Goal: Task Accomplishment & Management: Use online tool/utility

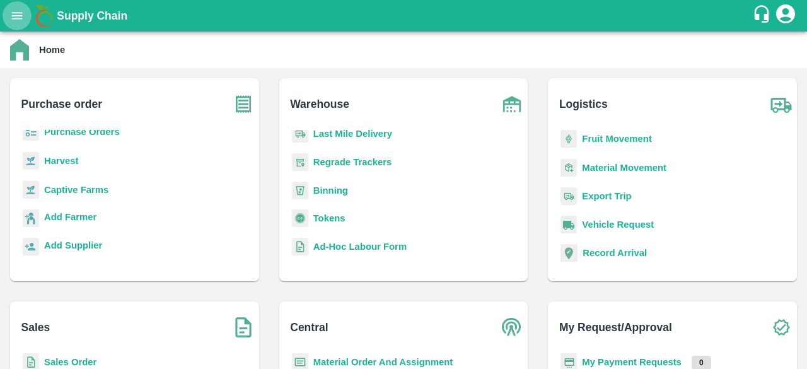
click at [20, 11] on icon "open drawer" at bounding box center [17, 16] width 14 height 14
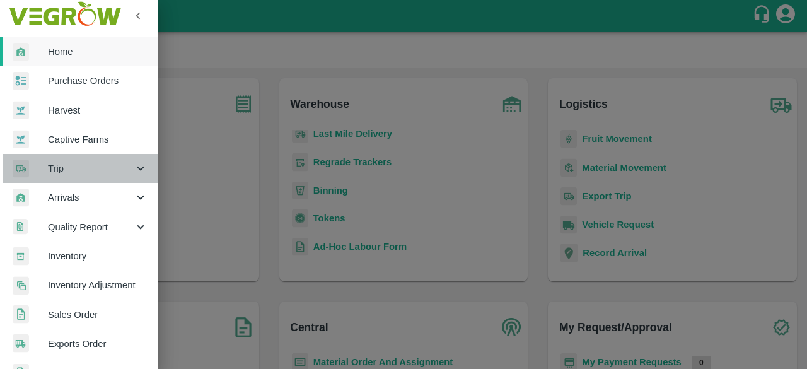
click at [92, 164] on span "Trip" at bounding box center [91, 168] width 86 height 14
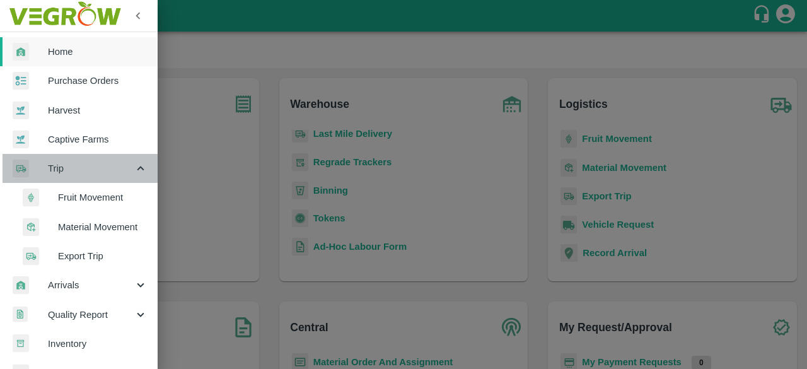
click at [92, 164] on span "Trip" at bounding box center [91, 168] width 86 height 14
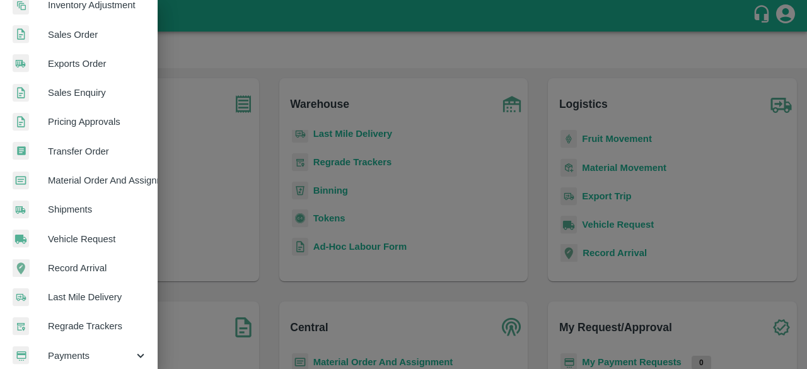
scroll to position [349, 0]
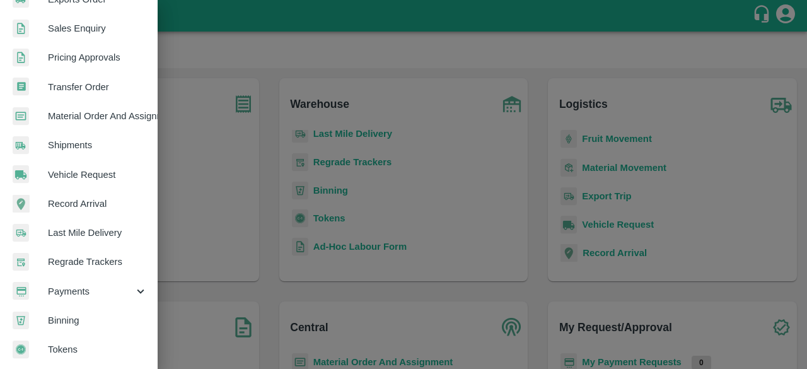
click at [105, 284] on span "Payments" at bounding box center [91, 291] width 86 height 14
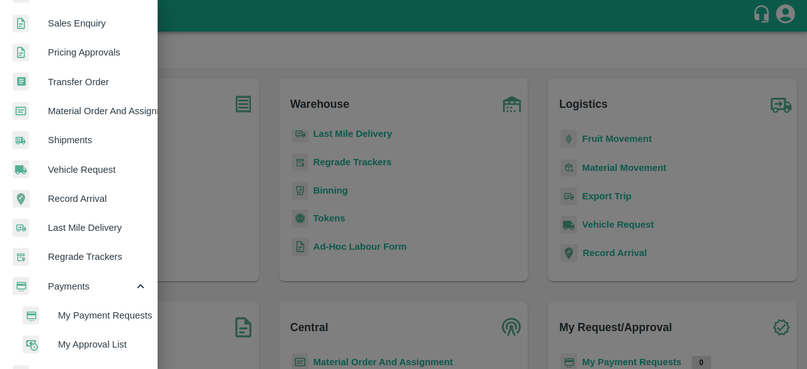
scroll to position [407, 0]
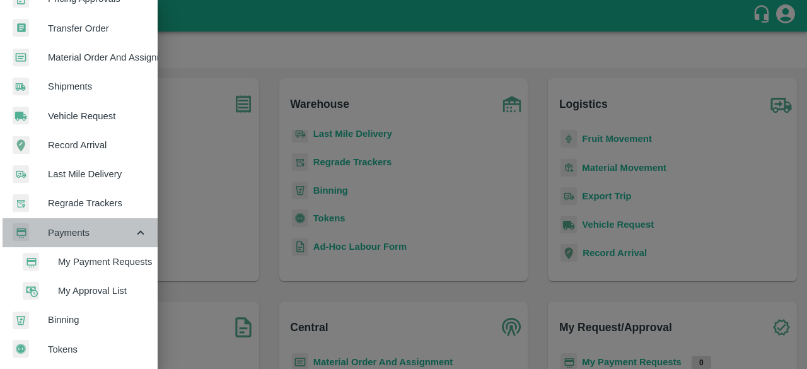
click at [108, 218] on div "Payments" at bounding box center [79, 232] width 158 height 29
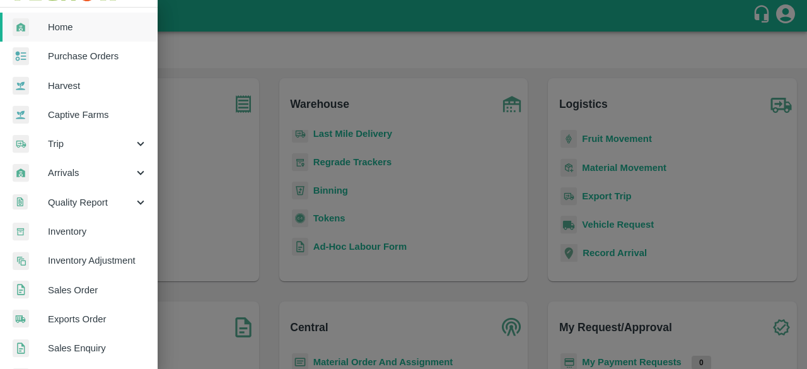
scroll to position [0, 0]
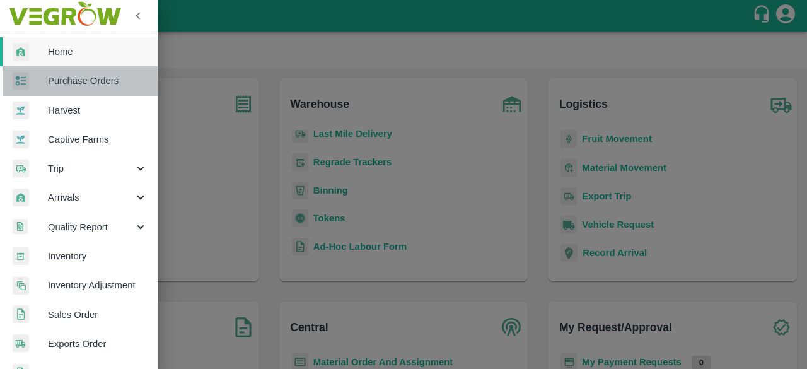
click at [96, 88] on link "Purchase Orders" at bounding box center [79, 80] width 158 height 29
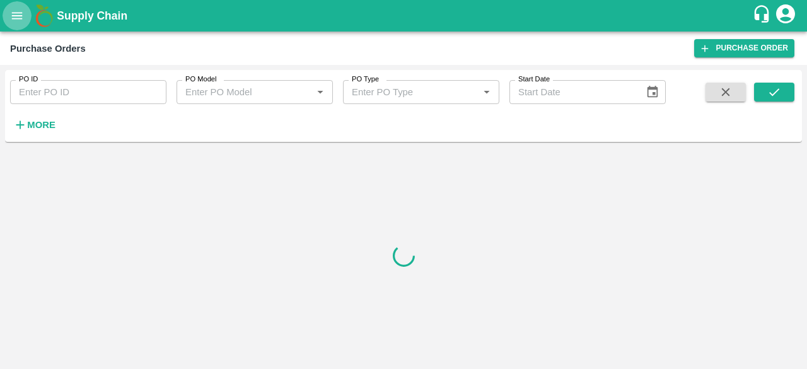
click at [19, 12] on icon "open drawer" at bounding box center [17, 15] width 11 height 7
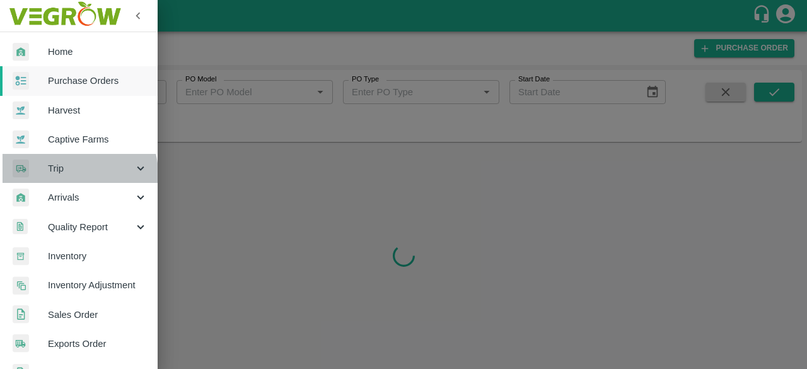
click at [78, 173] on span "Trip" at bounding box center [91, 168] width 86 height 14
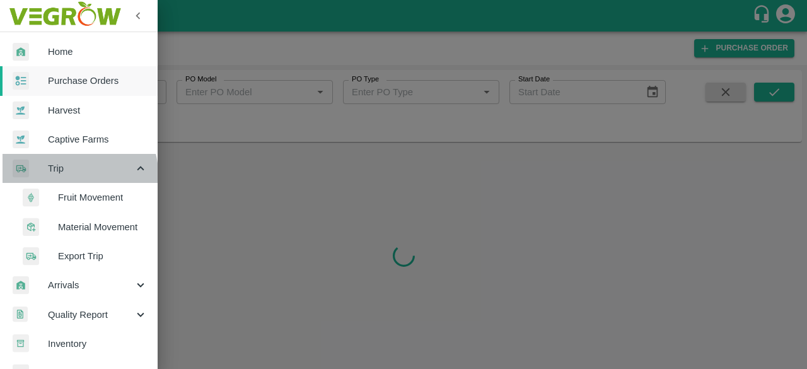
click at [78, 173] on span "Trip" at bounding box center [91, 168] width 86 height 14
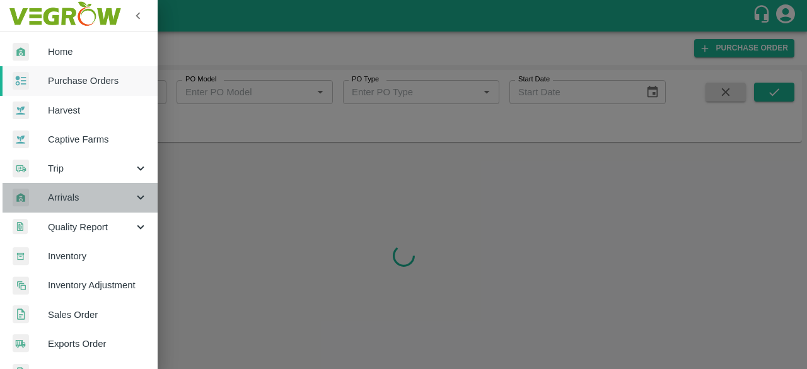
click at [82, 202] on span "Arrivals" at bounding box center [91, 197] width 86 height 14
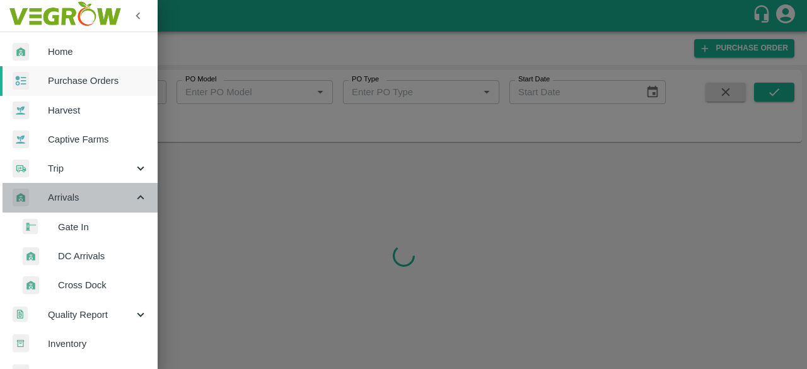
click at [82, 202] on span "Arrivals" at bounding box center [91, 197] width 86 height 14
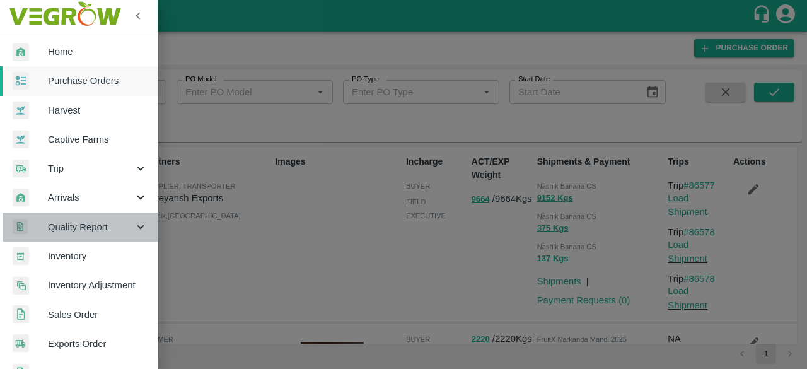
click at [103, 224] on span "Quality Report" at bounding box center [91, 227] width 86 height 14
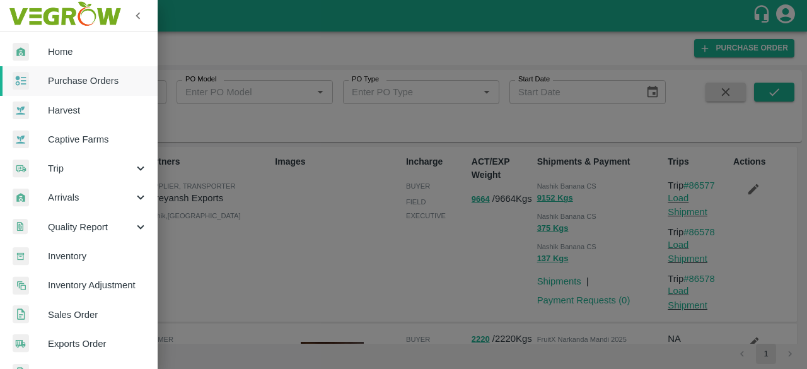
click at [237, 130] on div at bounding box center [403, 184] width 807 height 369
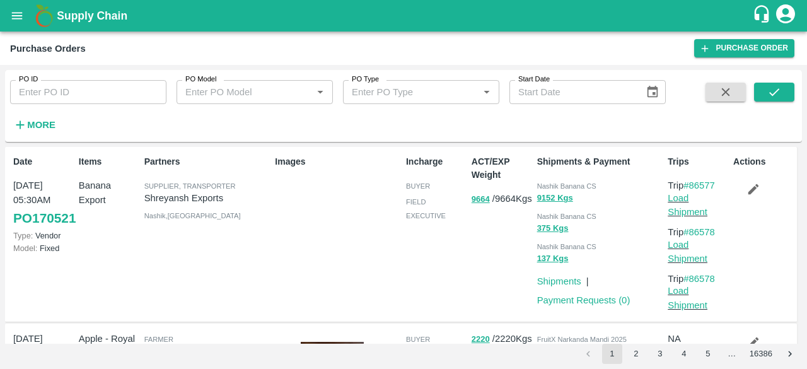
click at [23, 9] on icon "open drawer" at bounding box center [17, 16] width 14 height 14
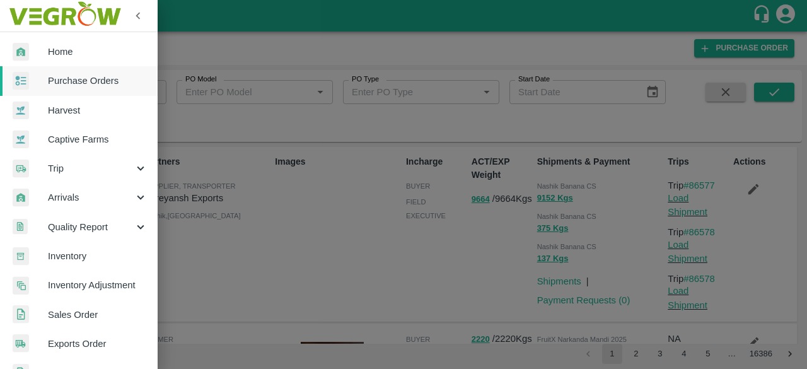
click at [177, 37] on div at bounding box center [403, 184] width 807 height 369
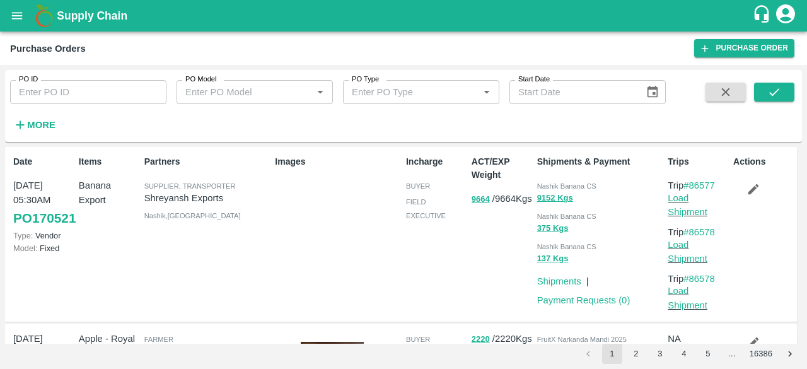
click at [19, 15] on icon "open drawer" at bounding box center [17, 16] width 14 height 14
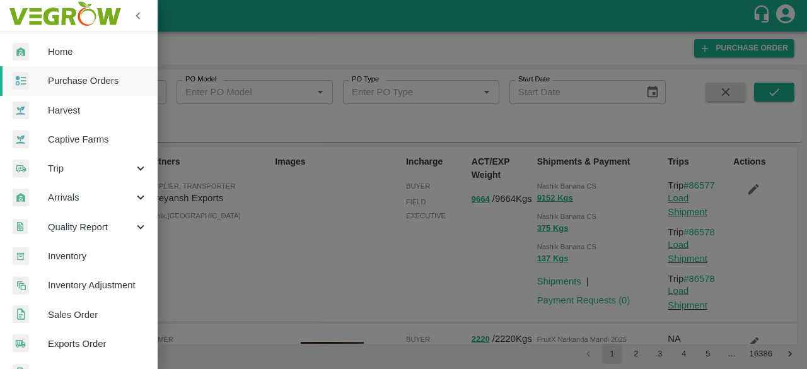
click at [66, 80] on span "Purchase Orders" at bounding box center [98, 81] width 100 height 14
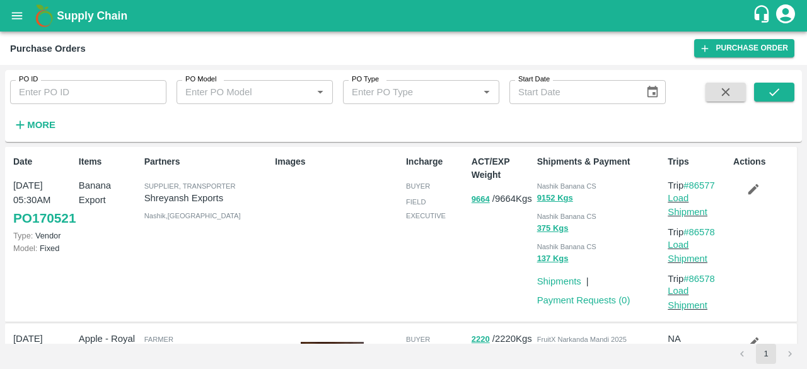
click at [33, 127] on strong "More" at bounding box center [41, 125] width 28 height 10
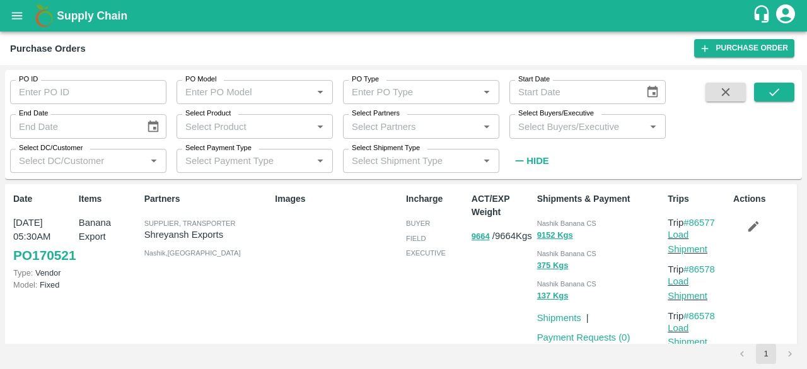
click at [369, 131] on input "Select Partners" at bounding box center [411, 126] width 128 height 16
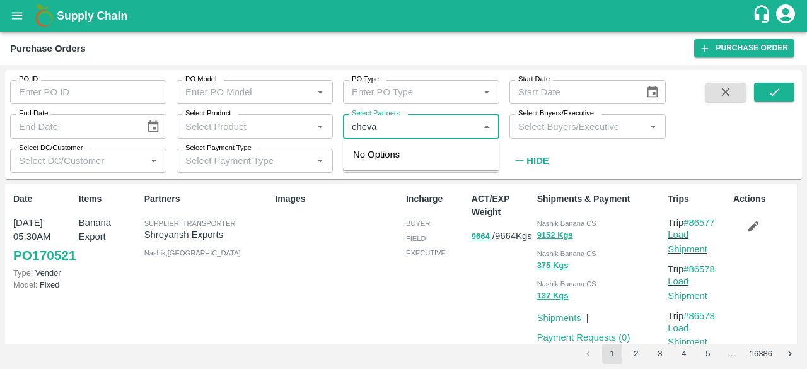
type input "chevas"
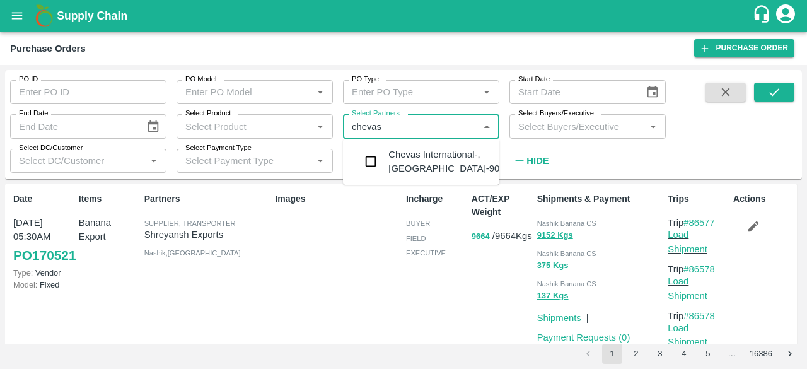
click at [396, 157] on div "Chevas International-, [GEOGRAPHIC_DATA]-9004902408" at bounding box center [465, 162] width 153 height 28
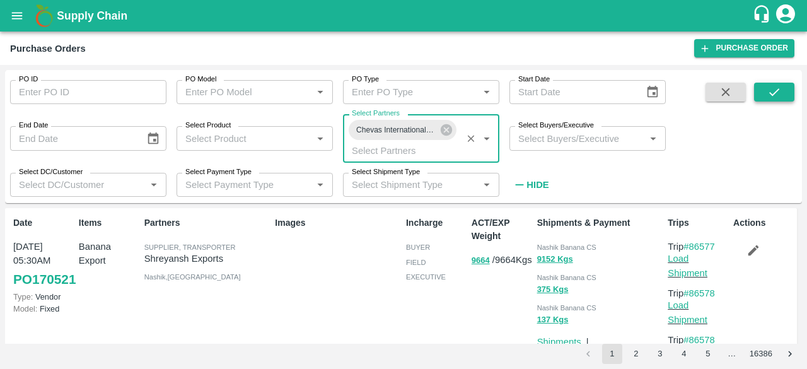
click at [773, 90] on icon "submit" at bounding box center [775, 92] width 14 height 14
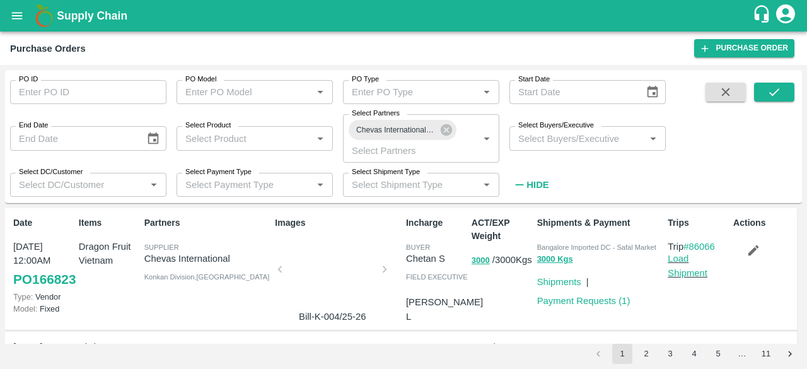
click at [722, 91] on icon "button" at bounding box center [726, 92] width 14 height 14
